Goal: Transaction & Acquisition: Book appointment/travel/reservation

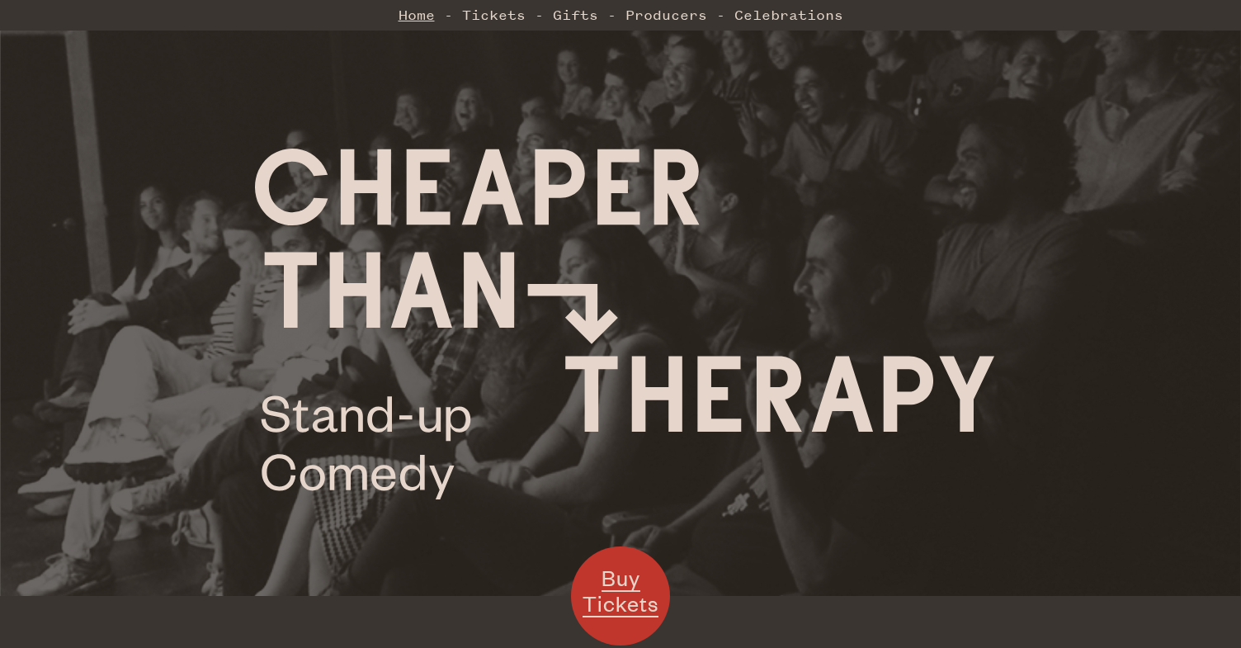
click at [417, 5] on link "Home" at bounding box center [416, 14] width 36 height 33
click at [413, 7] on link "Home" at bounding box center [416, 14] width 36 height 33
click at [493, 14] on link "Tickets" at bounding box center [494, 14] width 64 height 33
